Goal: Task Accomplishment & Management: Use online tool/utility

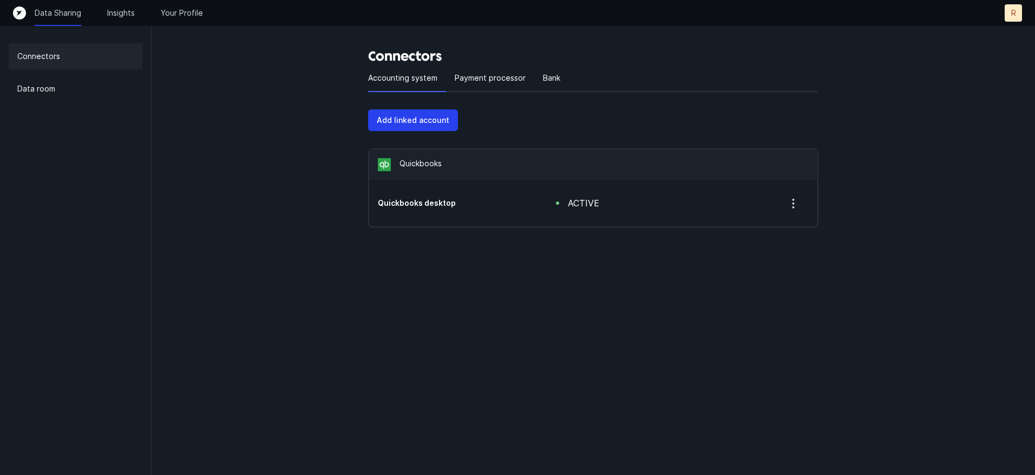
click at [792, 203] on icon "button" at bounding box center [794, 204] width 14 height 14
click at [754, 232] on p "Remove" at bounding box center [749, 231] width 30 height 13
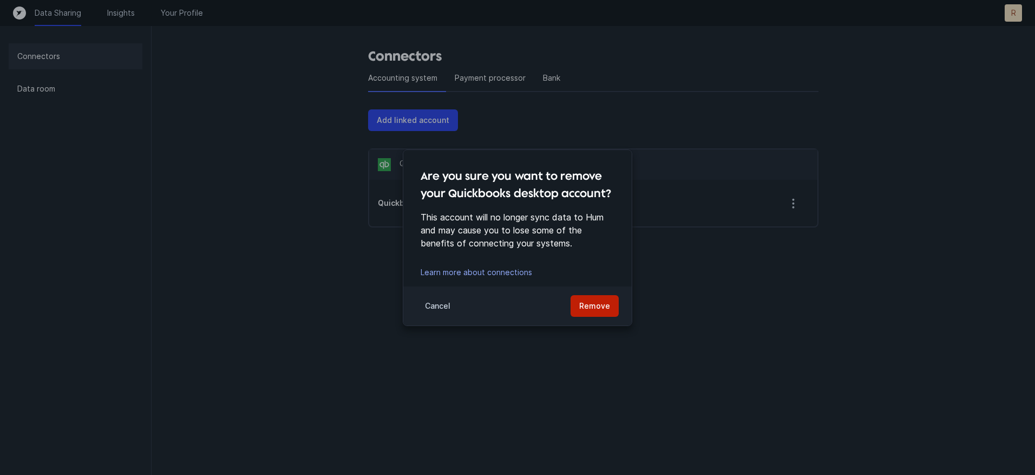
click at [598, 303] on p "Remove" at bounding box center [594, 305] width 31 height 13
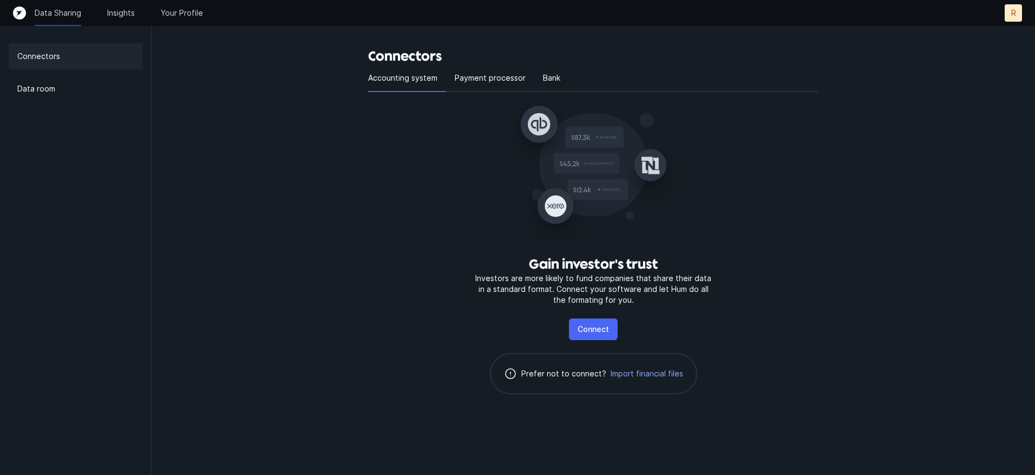
click at [591, 325] on p "Connect" at bounding box center [593, 329] width 31 height 13
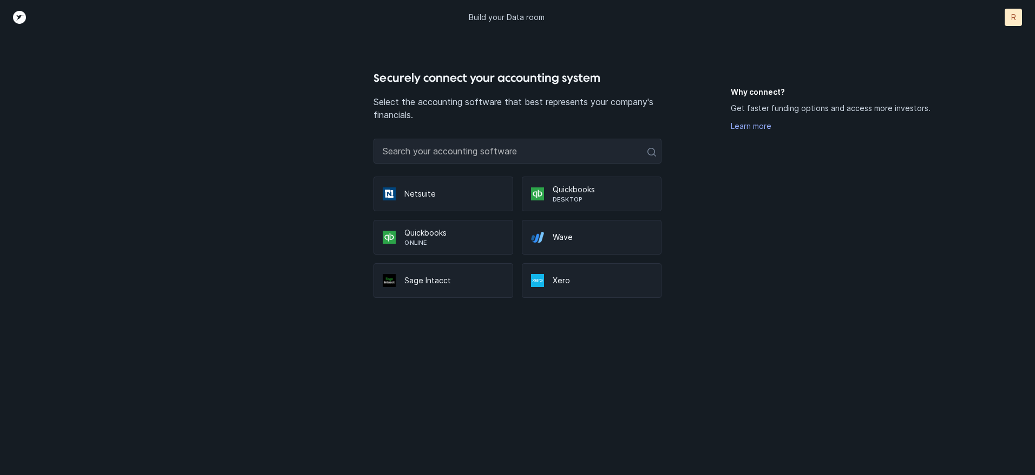
click at [589, 190] on p "Quickbooks" at bounding box center [603, 189] width 100 height 11
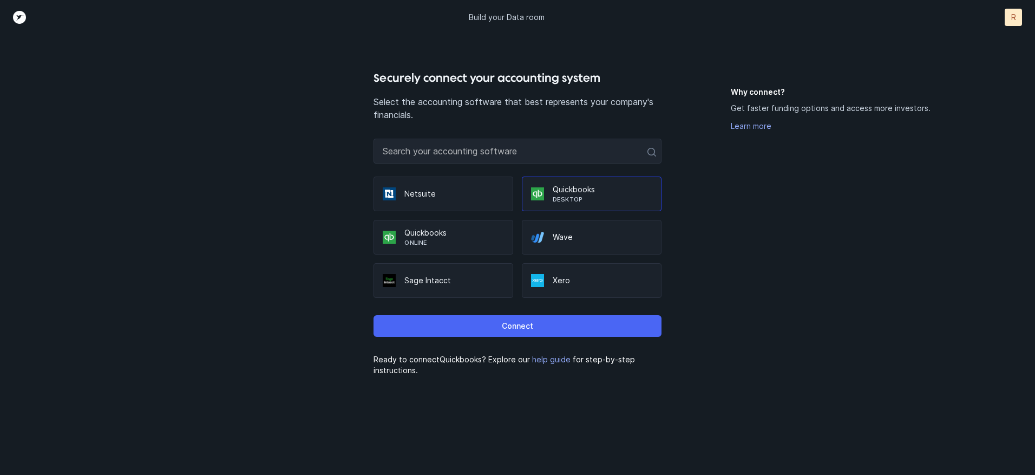
click at [551, 328] on button "Connect" at bounding box center [518, 326] width 288 height 22
